Goal: Task Accomplishment & Management: Manage account settings

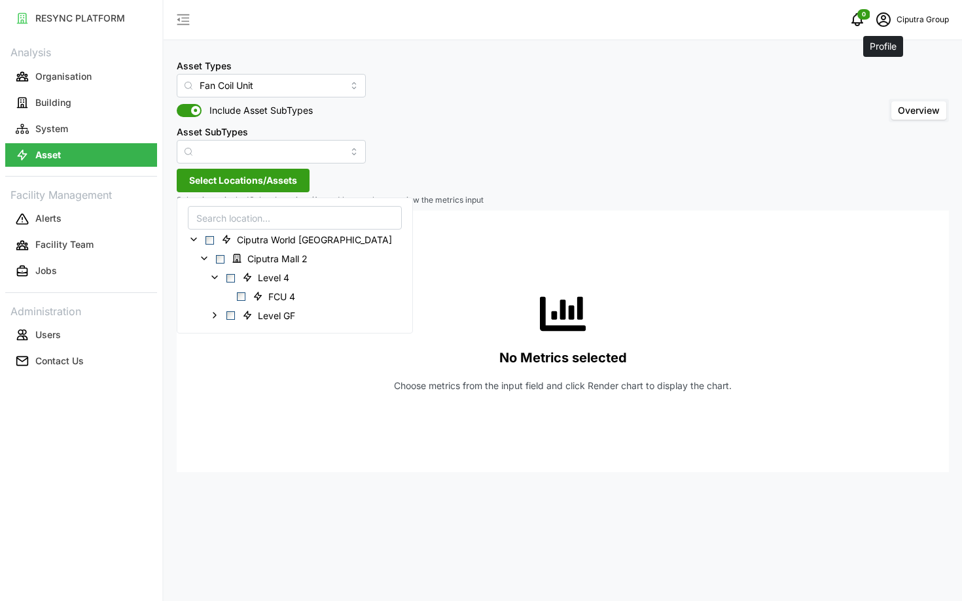
click at [892, 14] on span "schedule" at bounding box center [883, 19] width 25 height 25
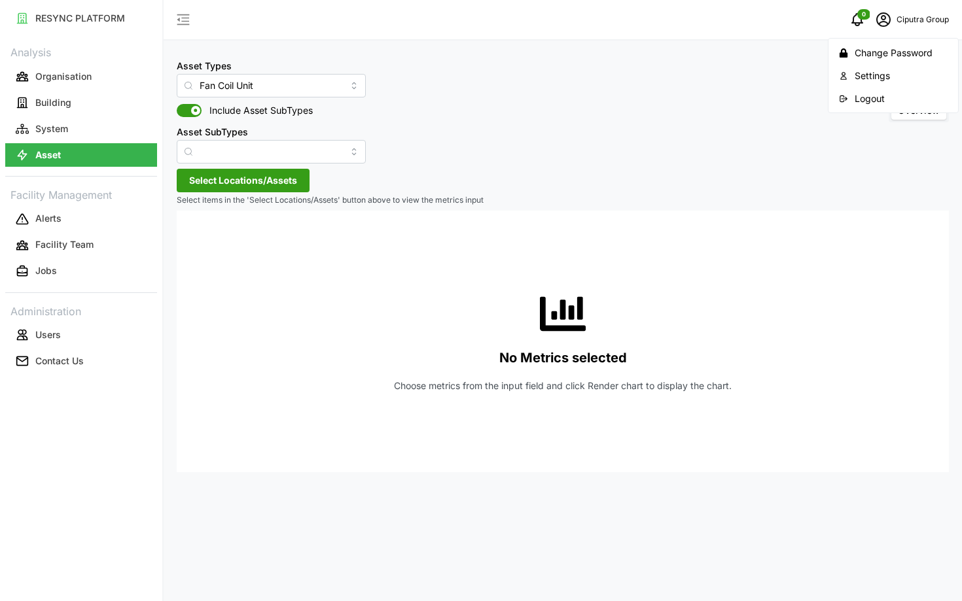
click at [859, 89] on button "Logout" at bounding box center [893, 98] width 124 height 23
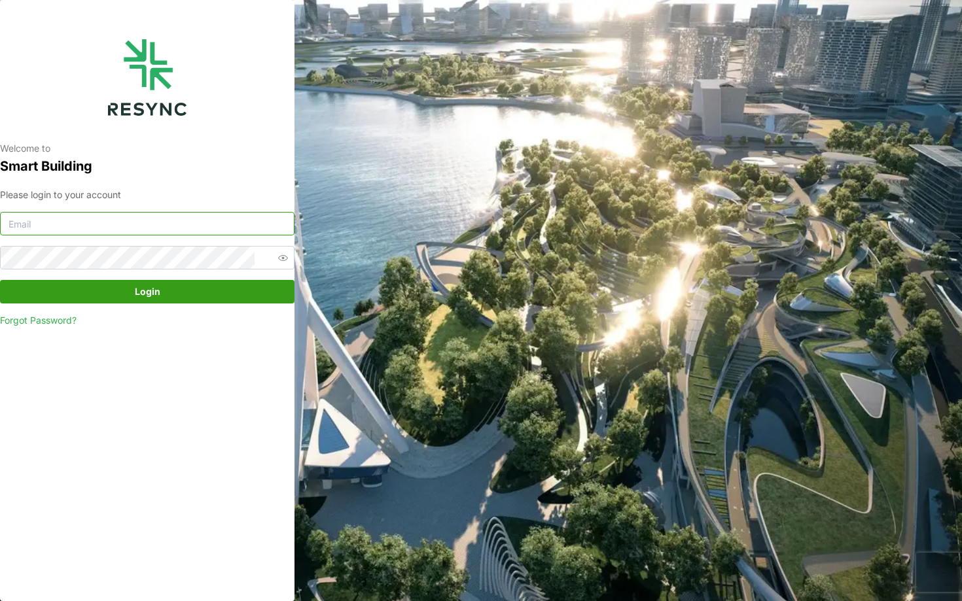
type input "[EMAIL_ADDRESS][DOMAIN_NAME]"
click at [219, 232] on input "[EMAIL_ADDRESS][DOMAIN_NAME]" at bounding box center [147, 224] width 294 height 24
click at [190, 374] on div "Welcome to Smart Building Please login to your account [EMAIL_ADDRESS][DOMAIN_N…" at bounding box center [147, 300] width 294 height 601
